Goal: Information Seeking & Learning: Understand process/instructions

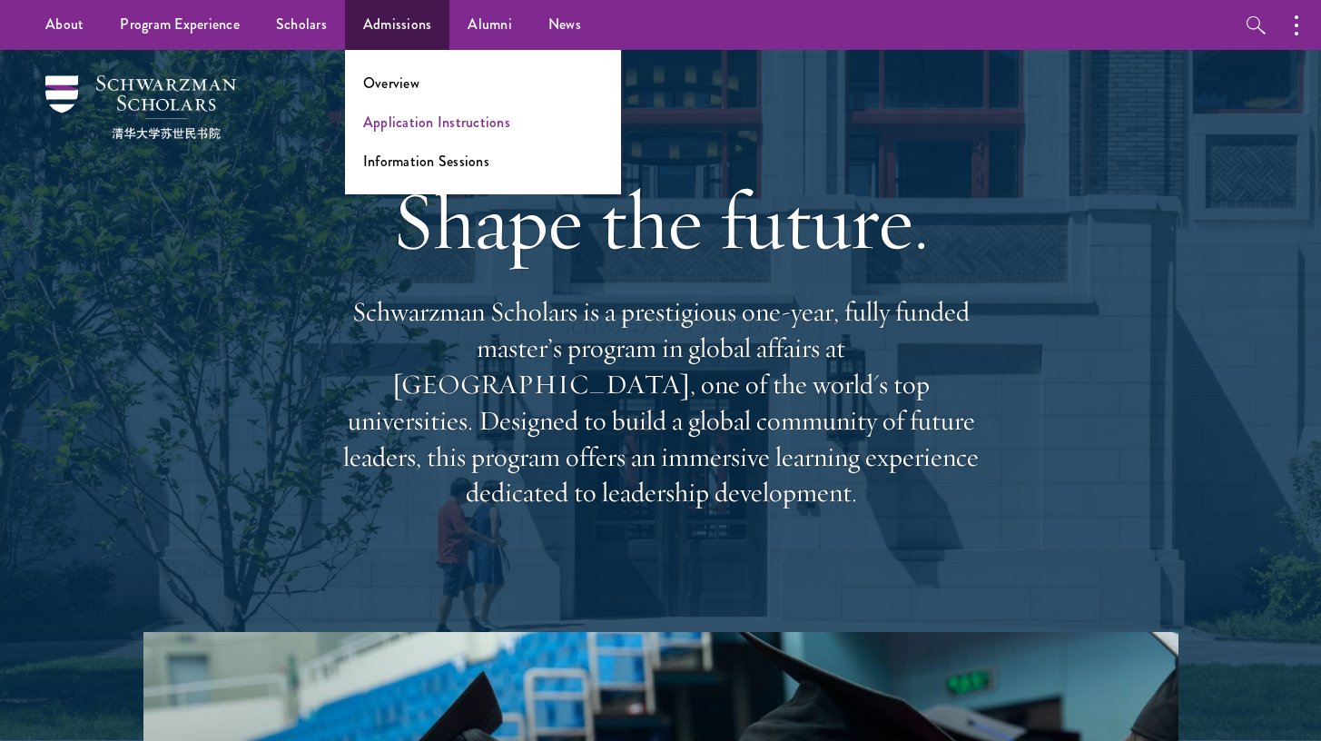
click at [402, 113] on link "Application Instructions" at bounding box center [436, 122] width 147 height 21
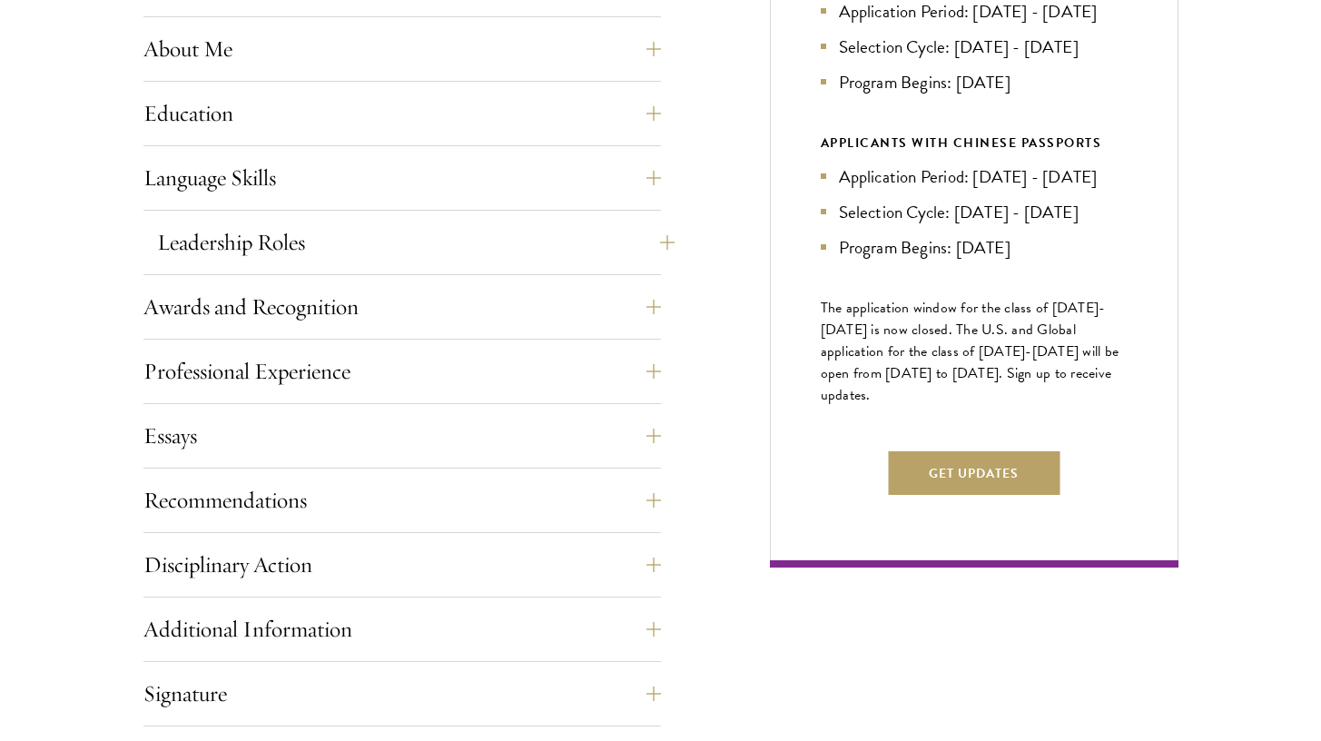
scroll to position [914, 0]
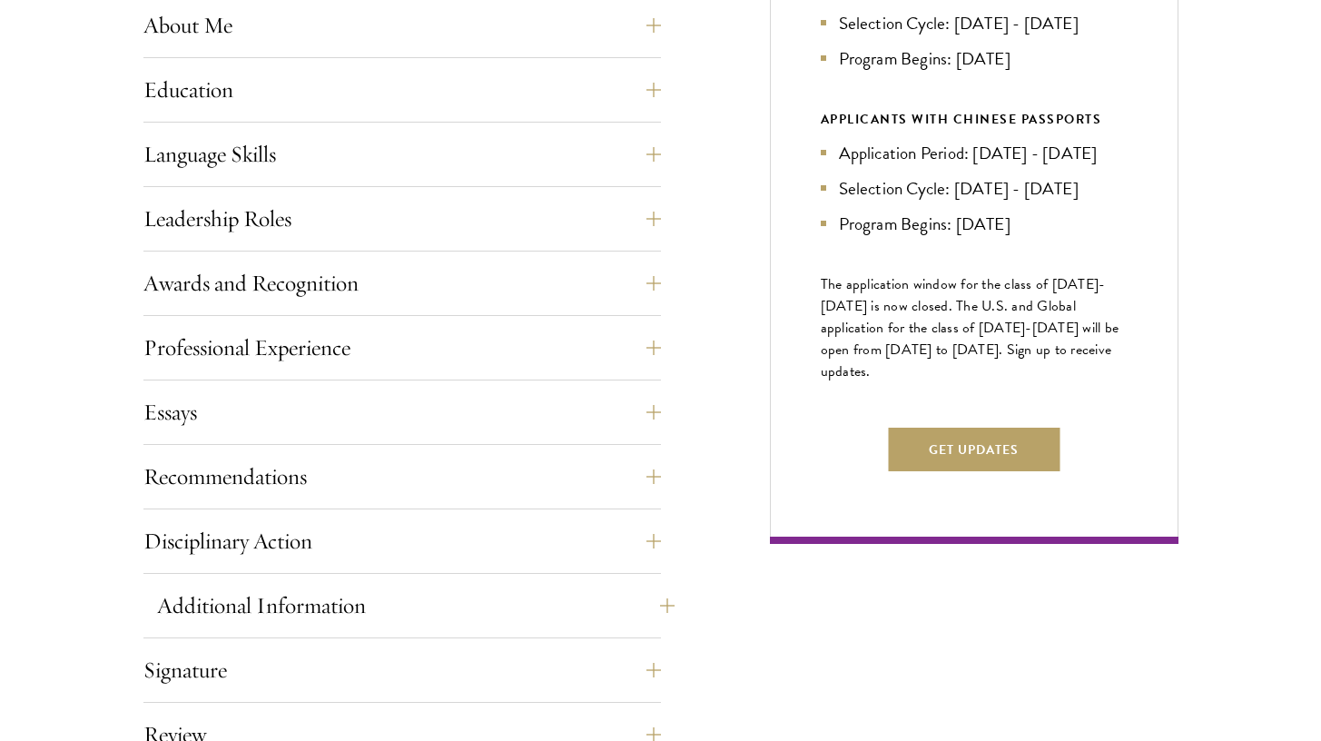
click at [405, 593] on button "Additional Information" at bounding box center [415, 606] width 517 height 44
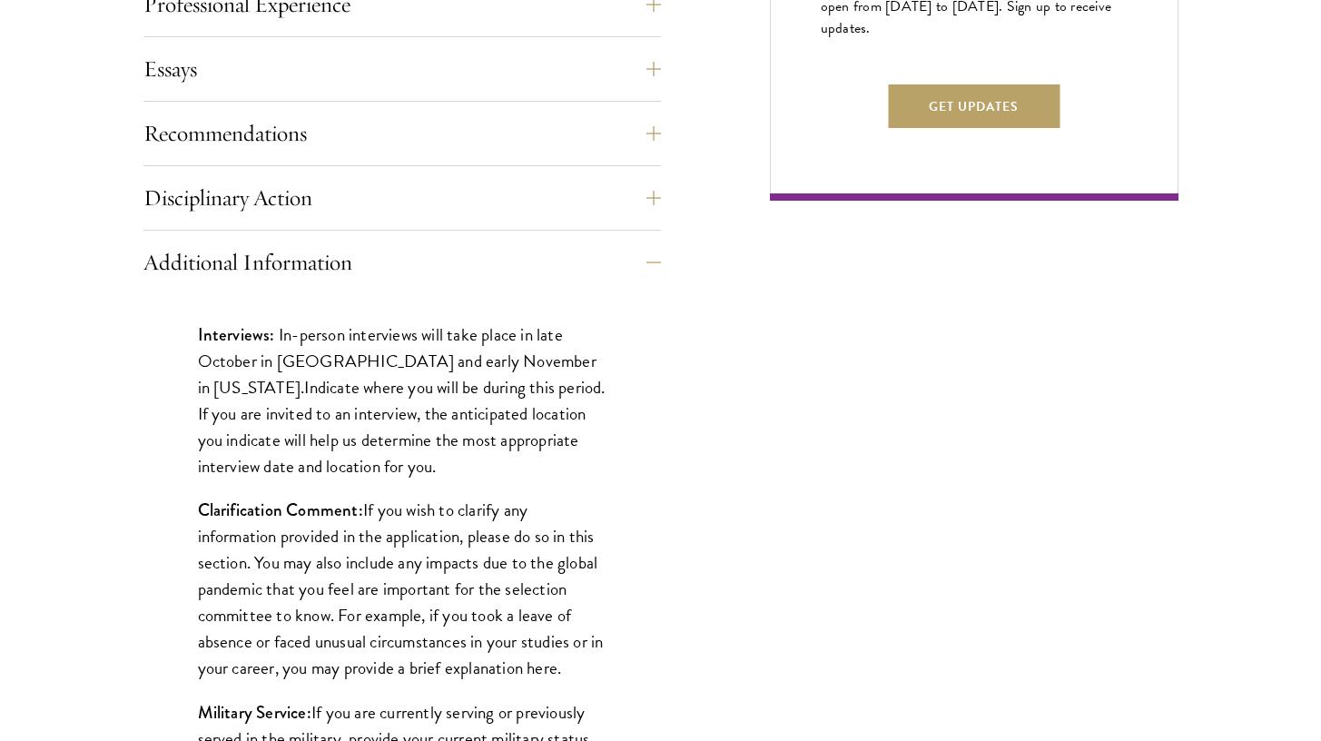
scroll to position [1258, 0]
drag, startPoint x: 389, startPoint y: 357, endPoint x: 418, endPoint y: 359, distance: 30.0
click at [418, 359] on span "In-person interviews will take place in late October in London and early Novemb…" at bounding box center [397, 359] width 399 height 79
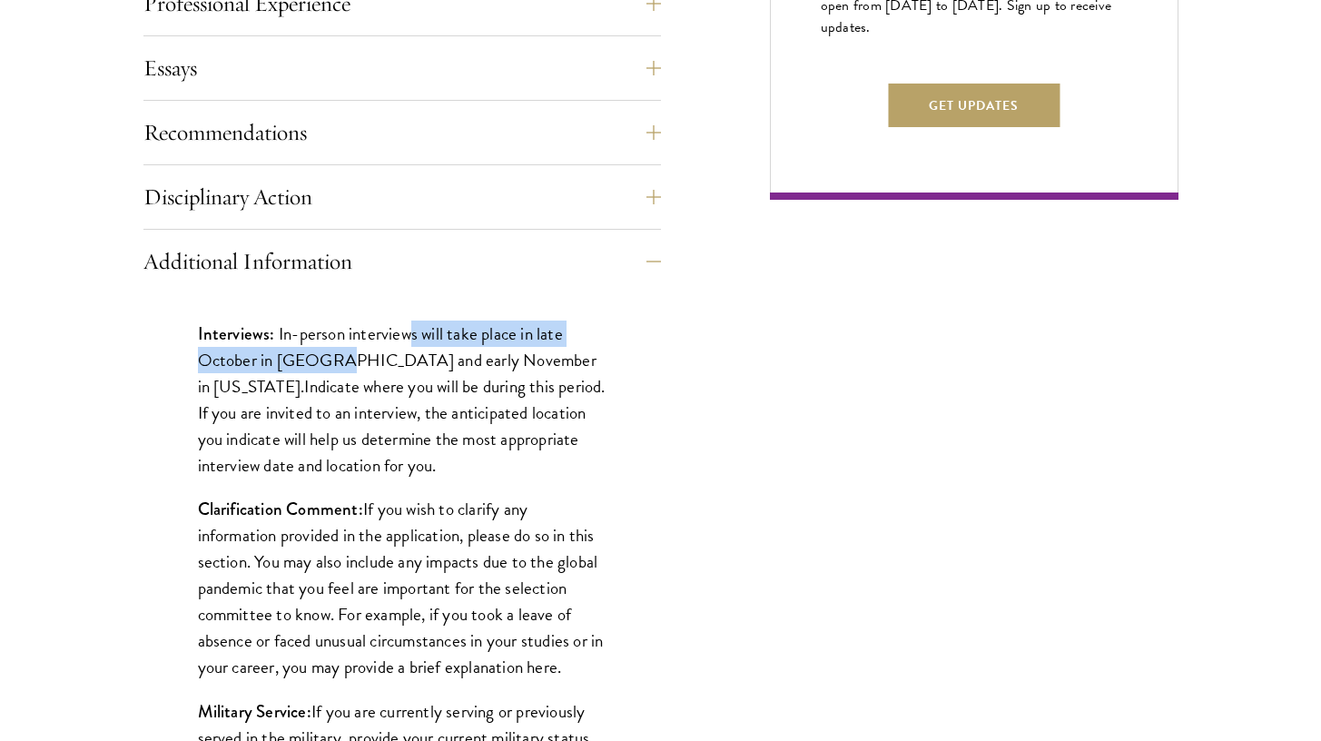
drag, startPoint x: 413, startPoint y: 334, endPoint x: 331, endPoint y: 355, distance: 84.3
click at [331, 355] on span "In-person interviews will take place in late October in London and early Novemb…" at bounding box center [397, 359] width 399 height 79
drag, startPoint x: 418, startPoint y: 392, endPoint x: 464, endPoint y: 452, distance: 75.2
click at [464, 452] on p "Interviews: In-person interviews will take place in late October in London and …" at bounding box center [402, 399] width 409 height 158
click at [541, 397] on p "Interviews: In-person interviews will take place in late October in London and …" at bounding box center [402, 399] width 409 height 158
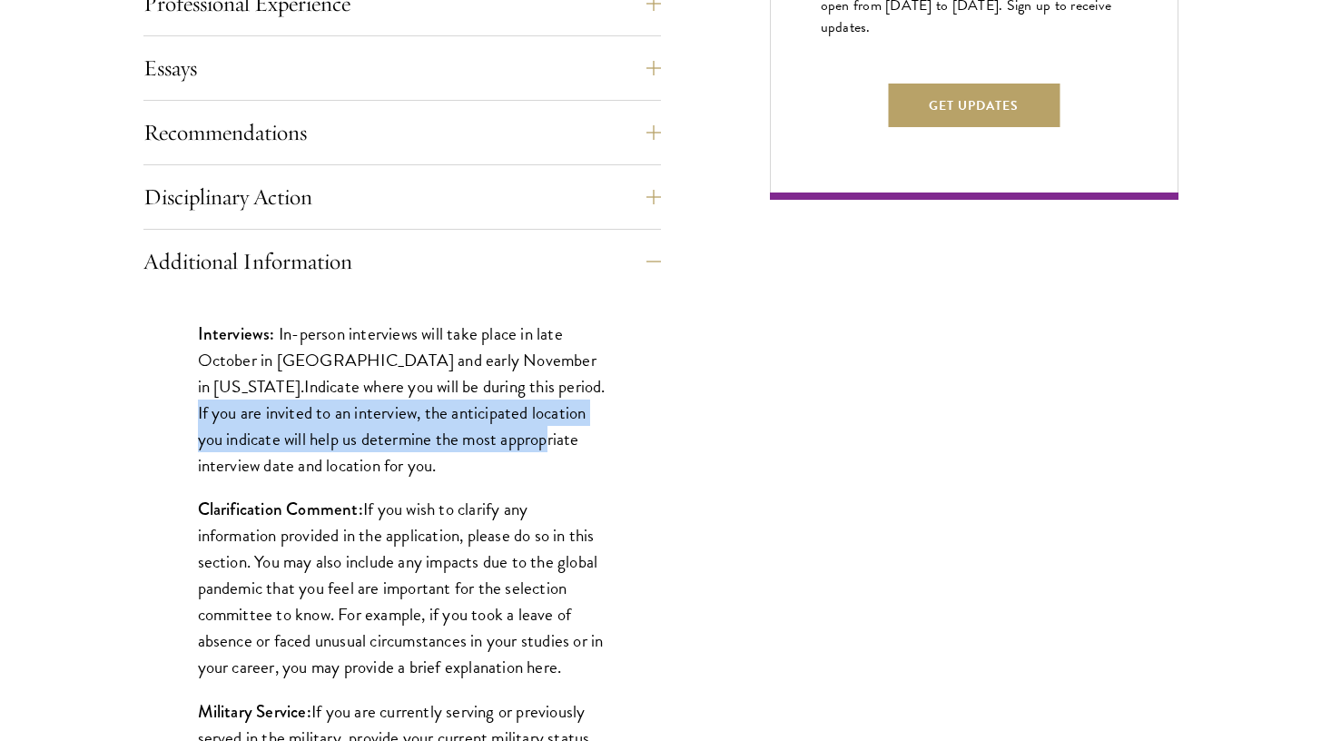
drag, startPoint x: 503, startPoint y: 379, endPoint x: 516, endPoint y: 430, distance: 53.3
click at [516, 430] on p "Interviews: In-person interviews will take place in late October in London and …" at bounding box center [402, 399] width 409 height 158
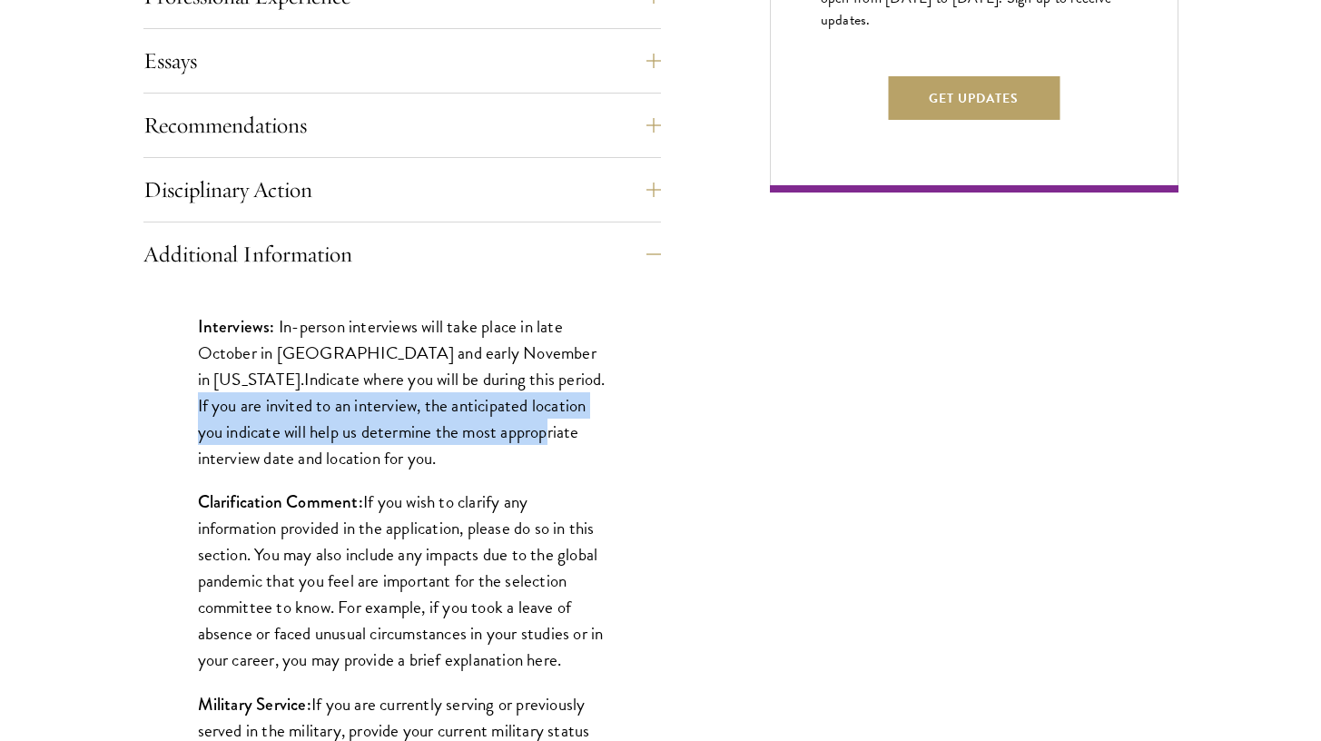
scroll to position [1268, 0]
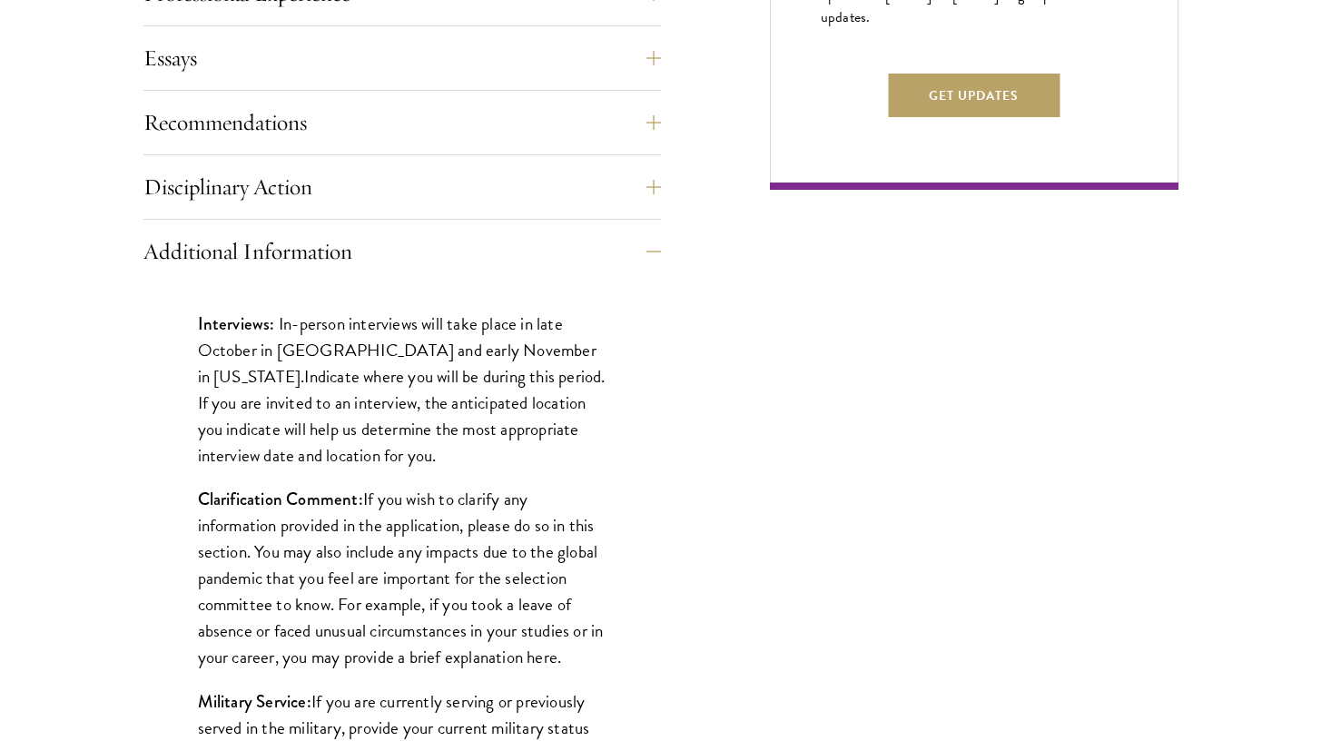
click at [386, 346] on span "In-person interviews will take place in late October in London and early Novemb…" at bounding box center [397, 349] width 399 height 79
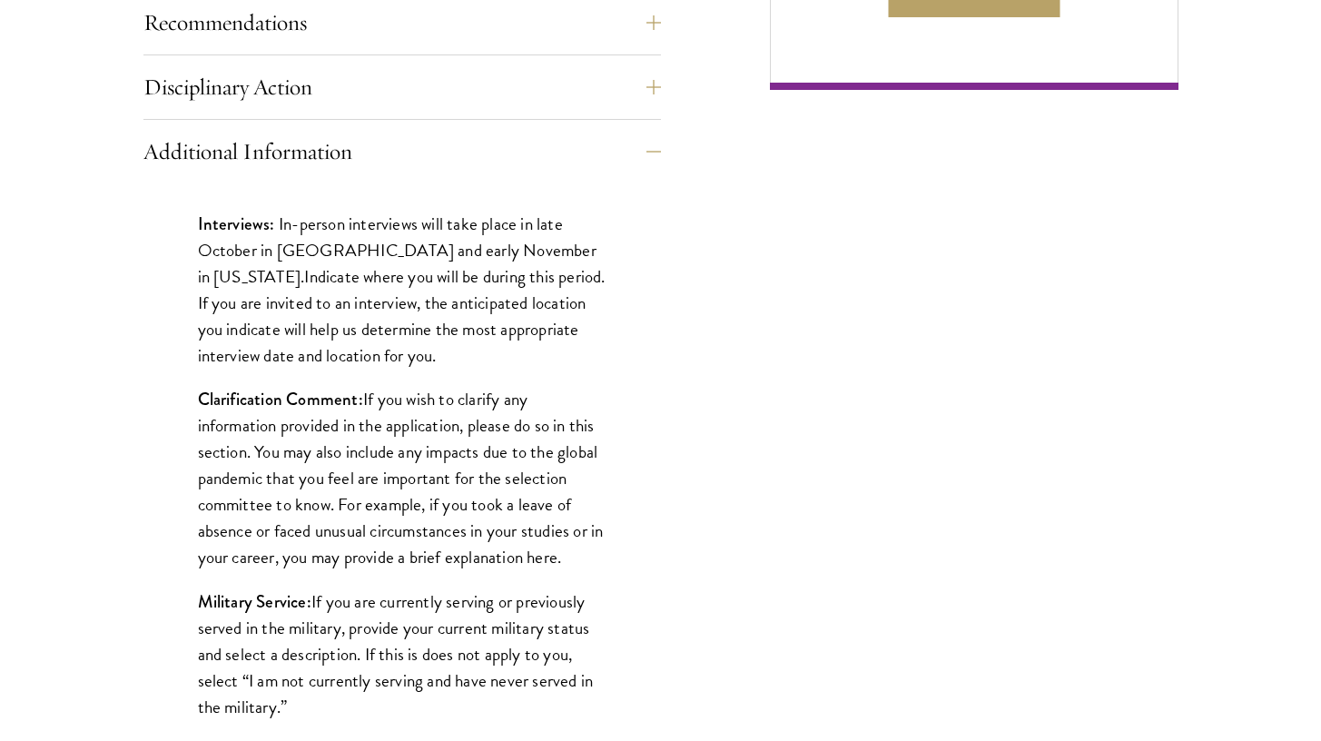
scroll to position [1370, 0]
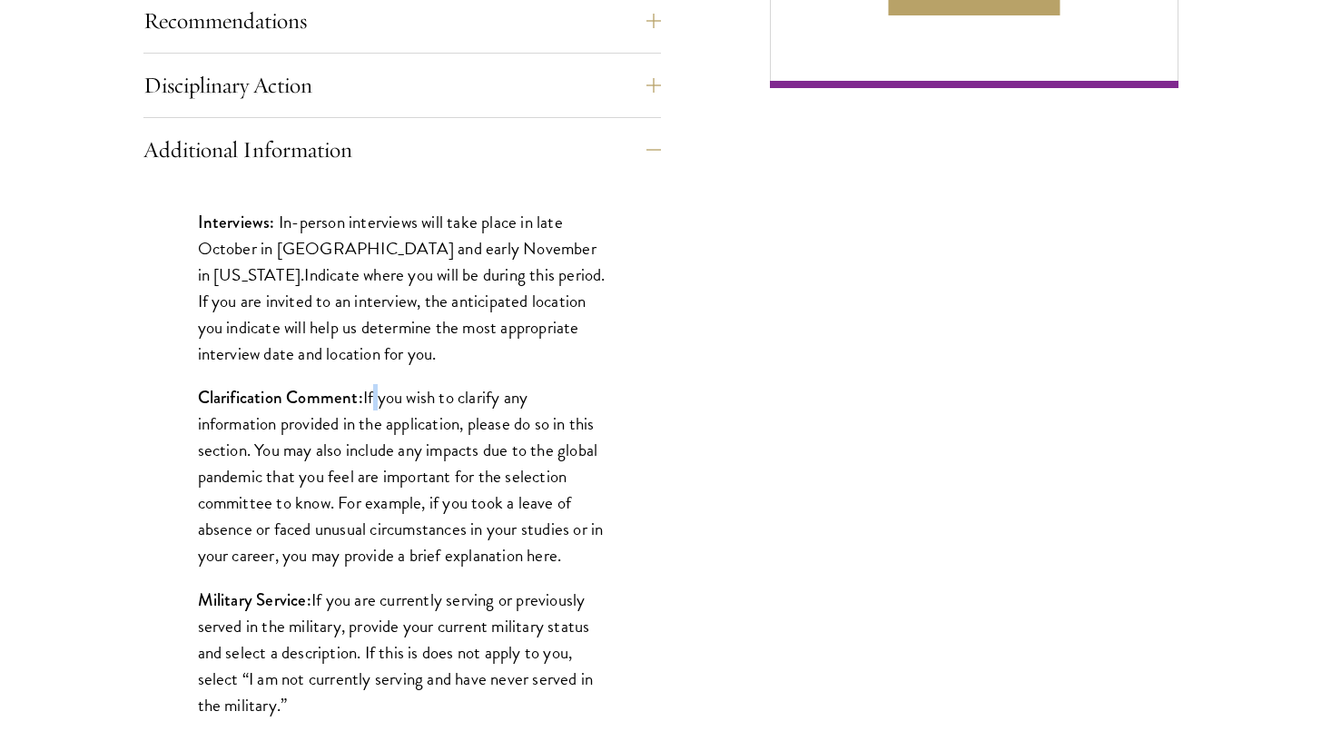
click at [374, 392] on p "Clarification Comment: If you wish to clarify any information provided in the a…" at bounding box center [402, 476] width 409 height 184
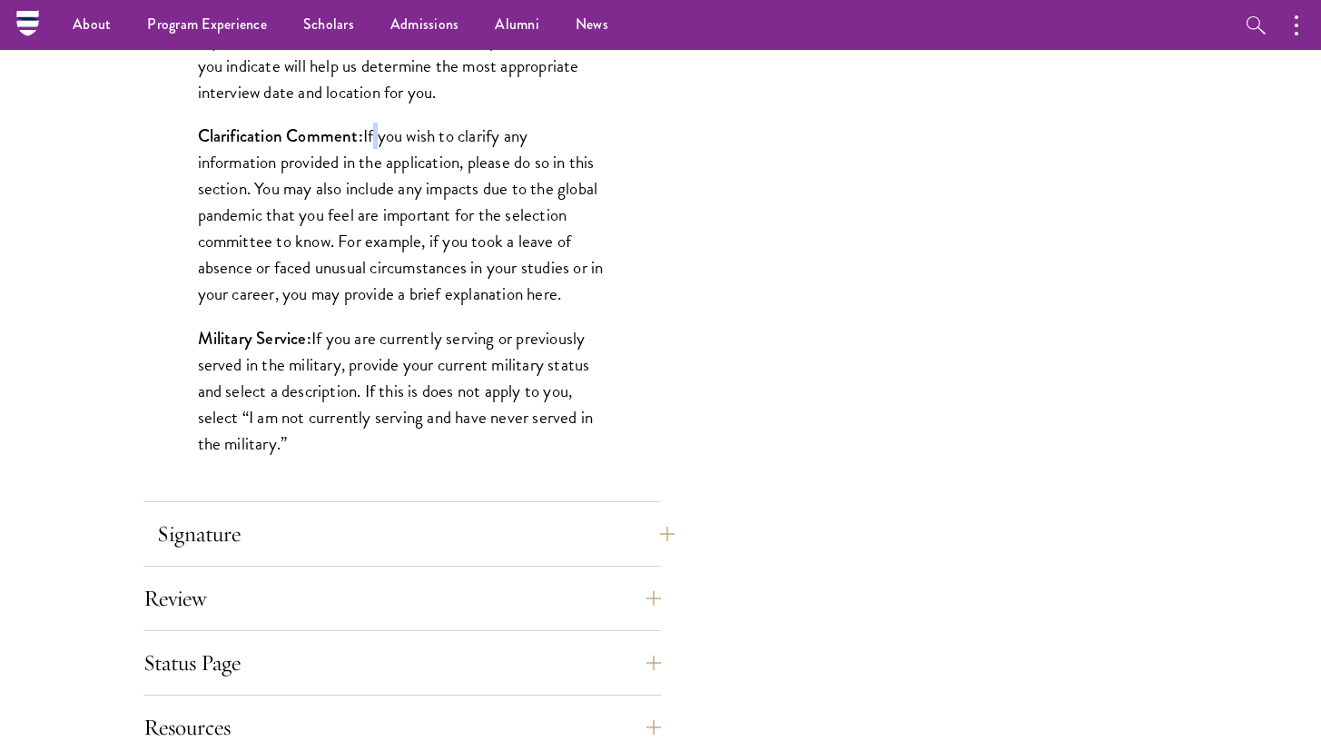
scroll to position [1565, 0]
